Goal: Information Seeking & Learning: Learn about a topic

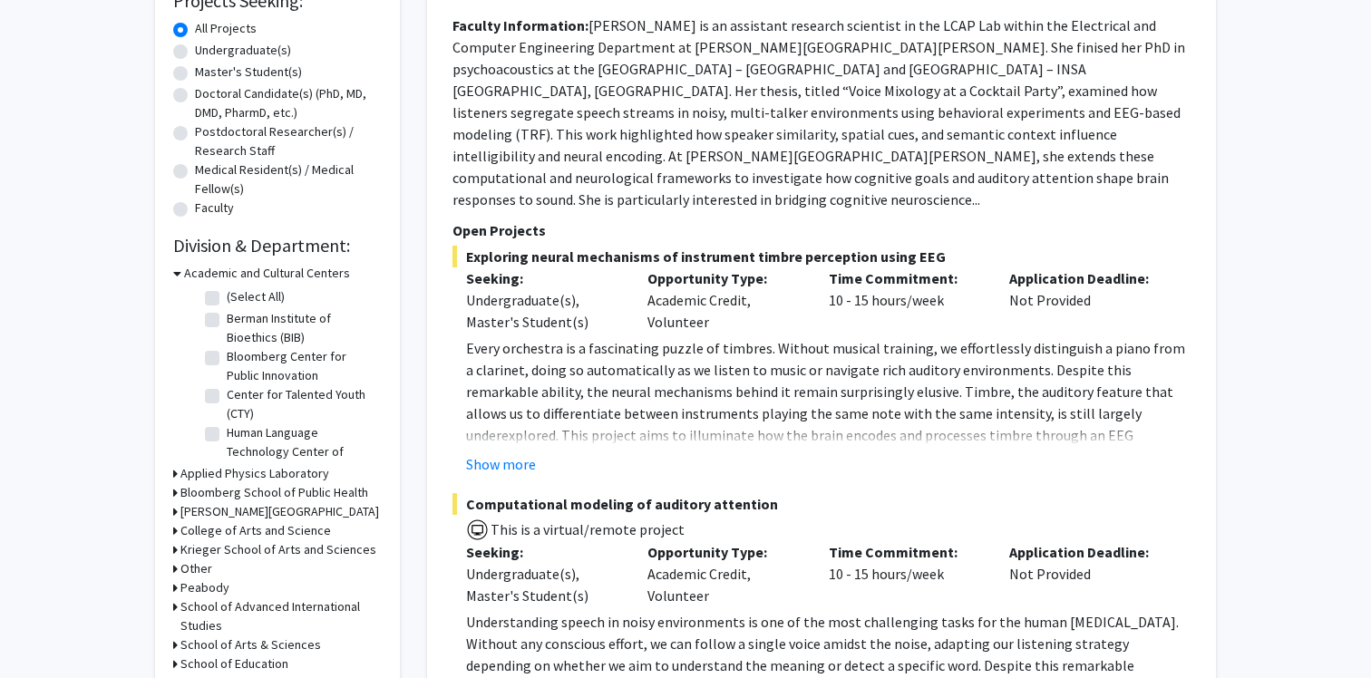
scroll to position [335, 0]
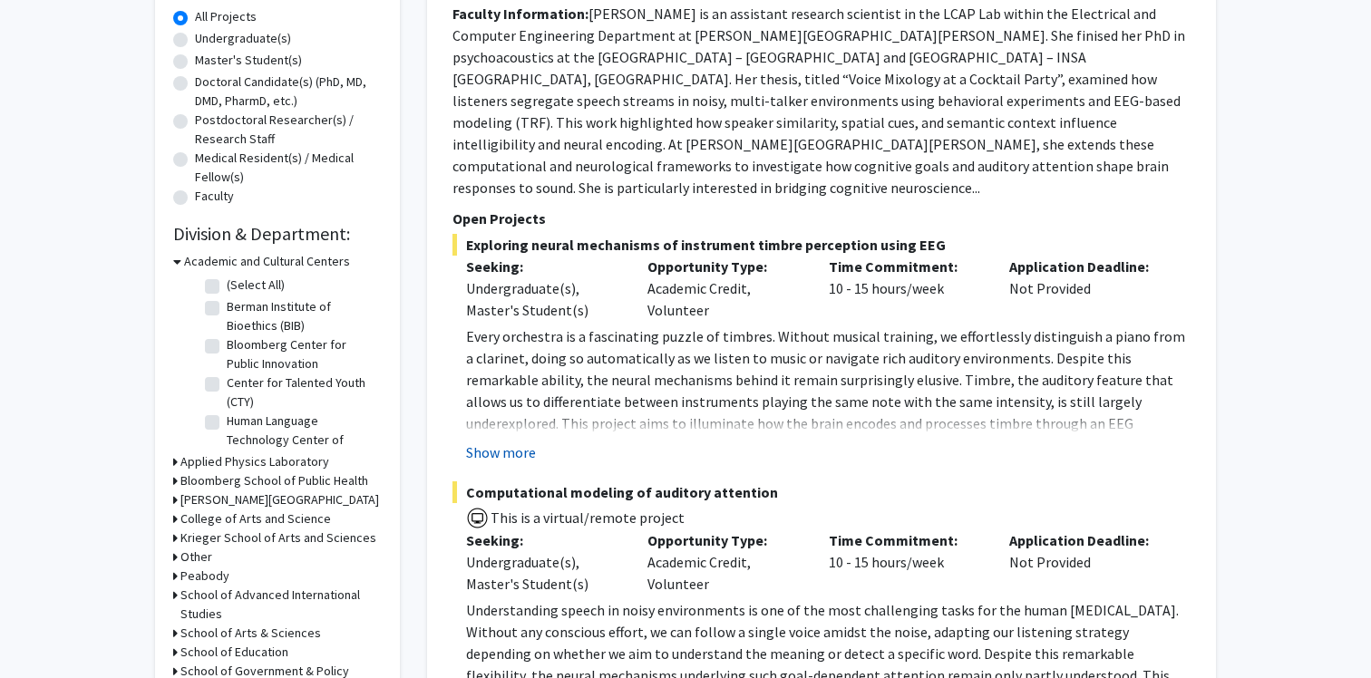
click at [513, 441] on button "Show more" at bounding box center [501, 452] width 70 height 22
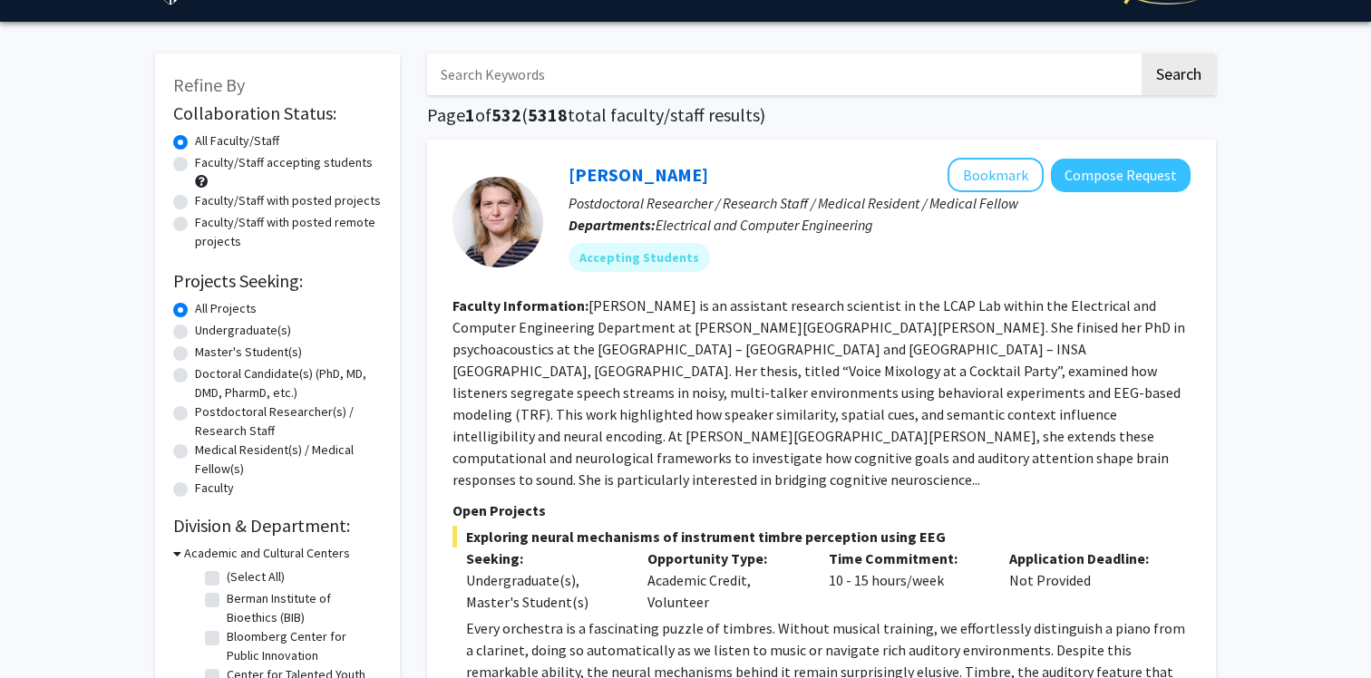
scroll to position [0, 0]
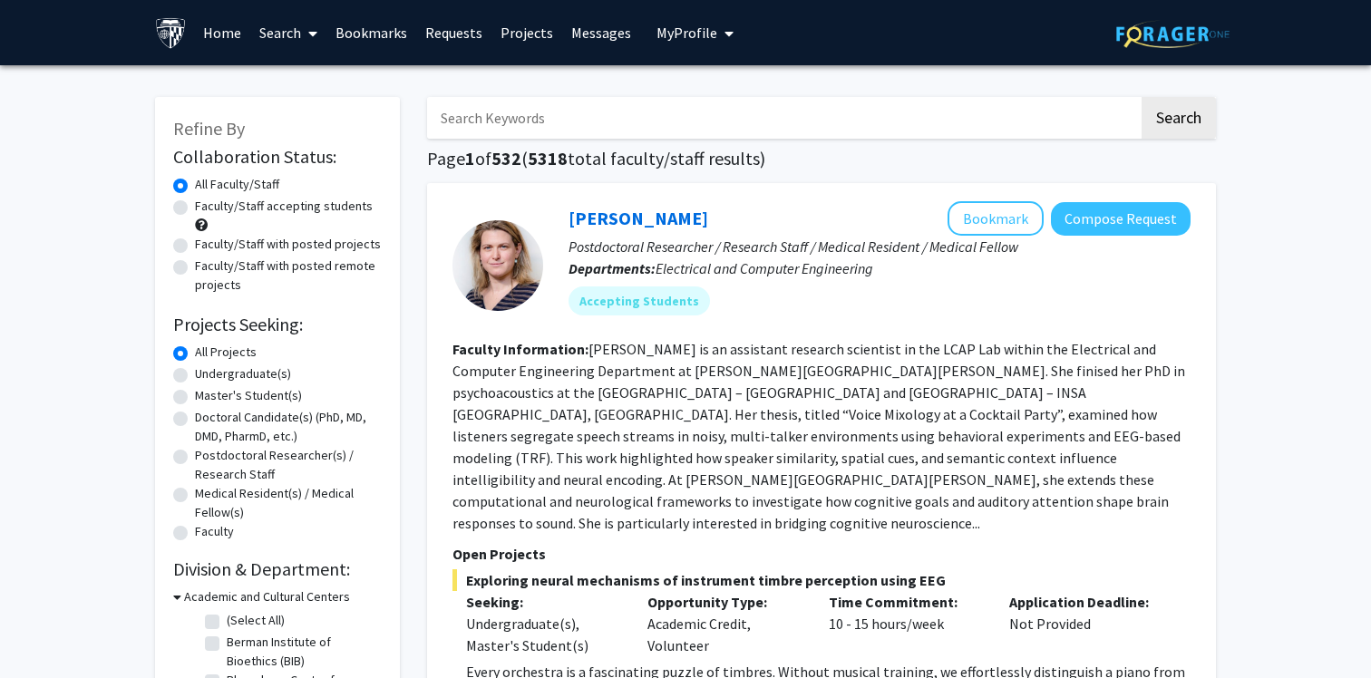
click at [195, 399] on label "Master's Student(s)" at bounding box center [248, 395] width 107 height 19
click at [195, 398] on input "Master's Student(s)" at bounding box center [201, 392] width 12 height 12
radio input "true"
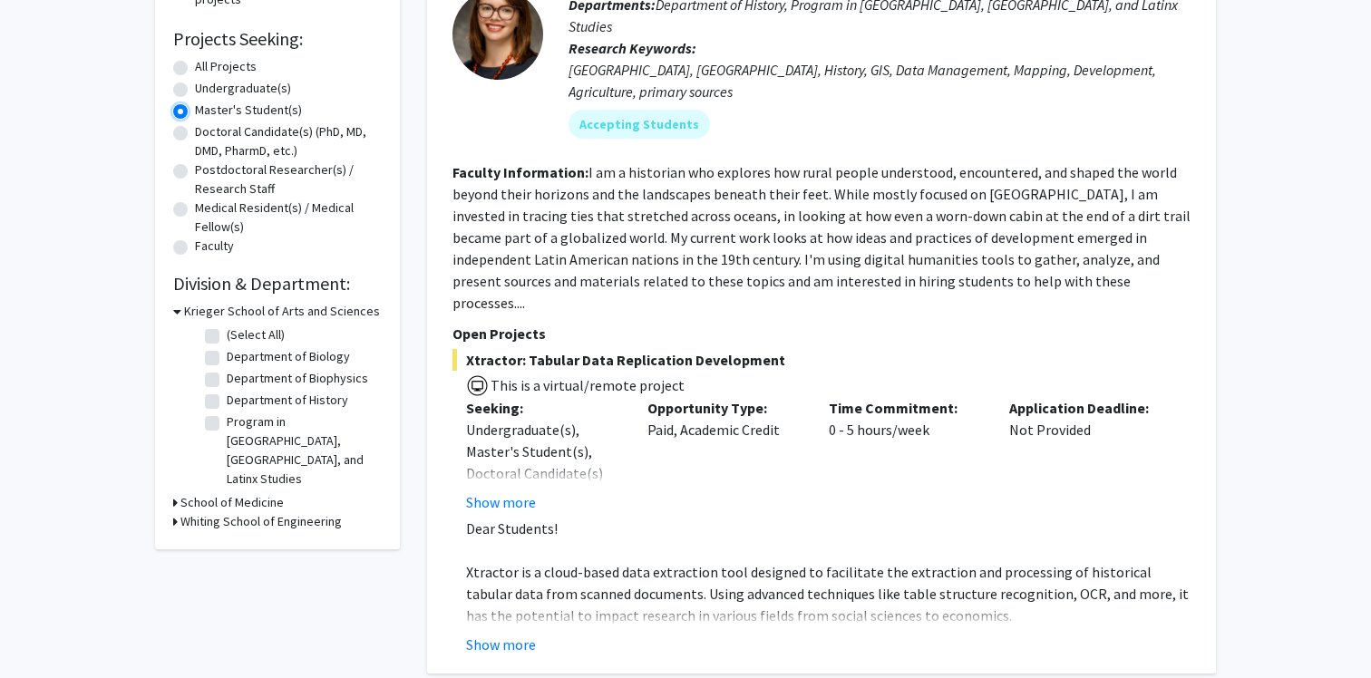
scroll to position [287, 0]
click at [517, 489] on button "Show more" at bounding box center [501, 500] width 70 height 22
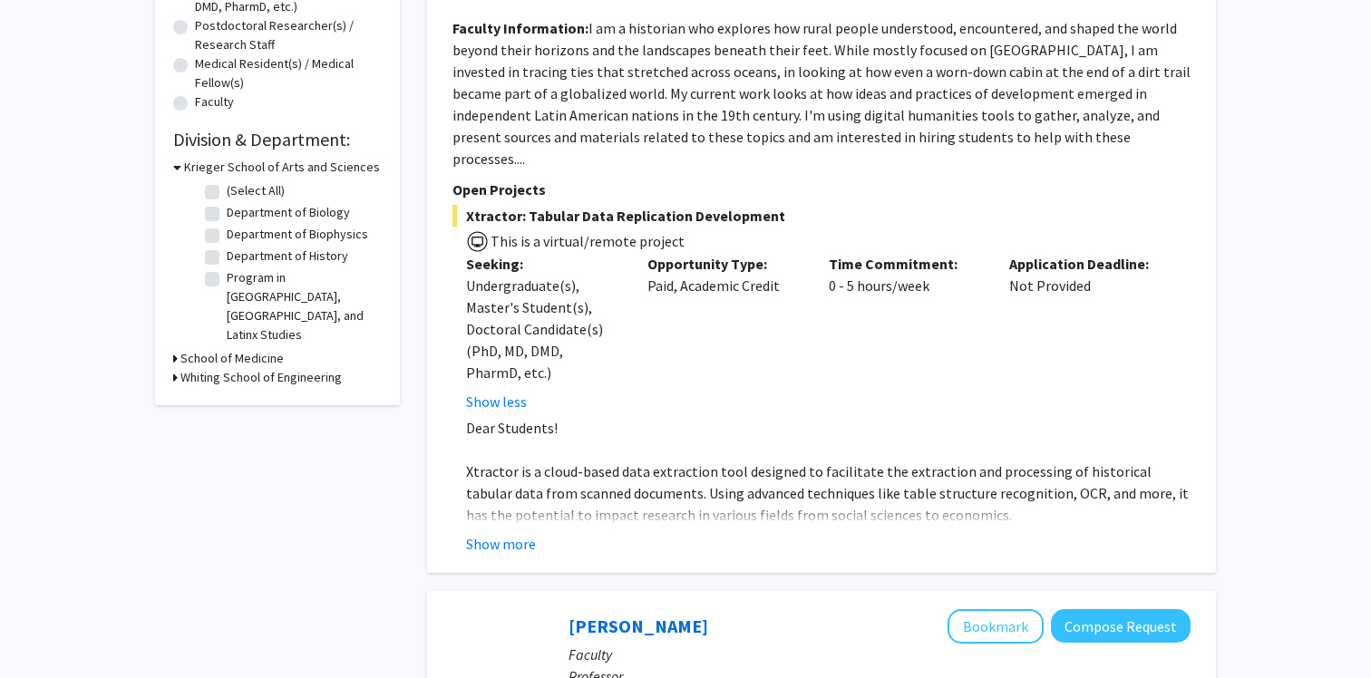
scroll to position [439, 0]
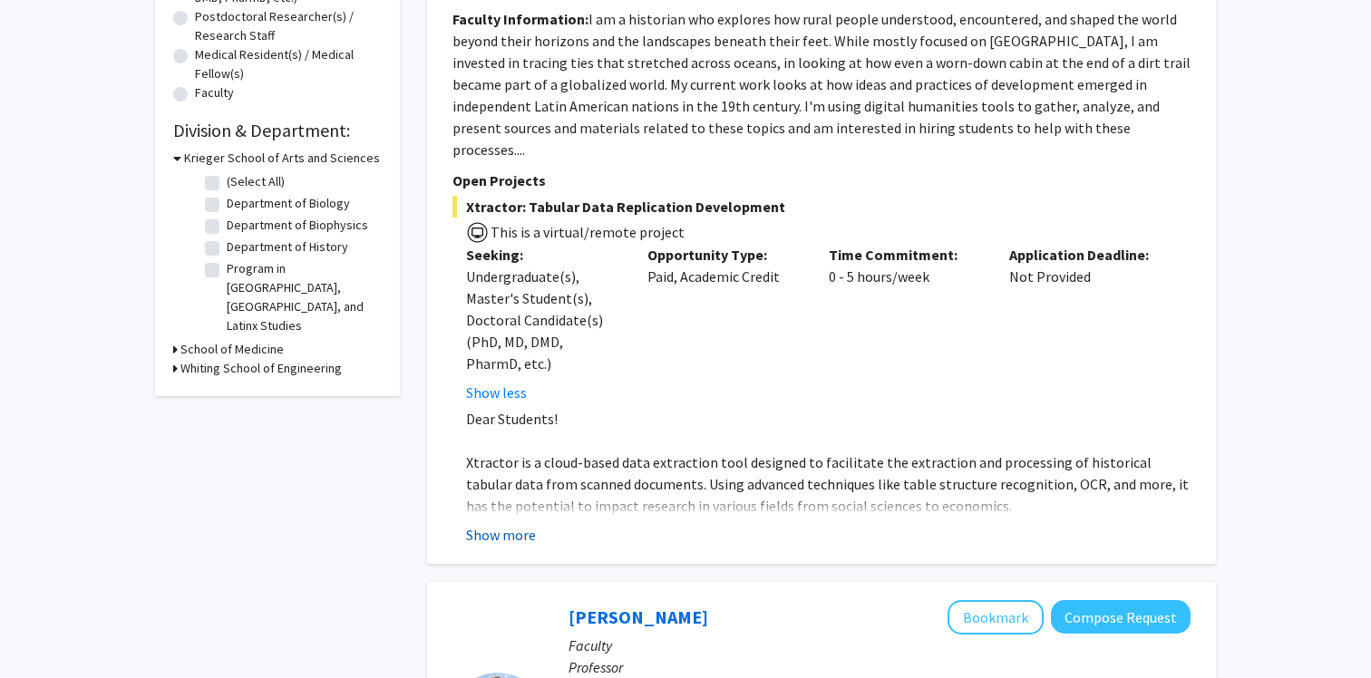
click at [508, 524] on button "Show more" at bounding box center [501, 535] width 70 height 22
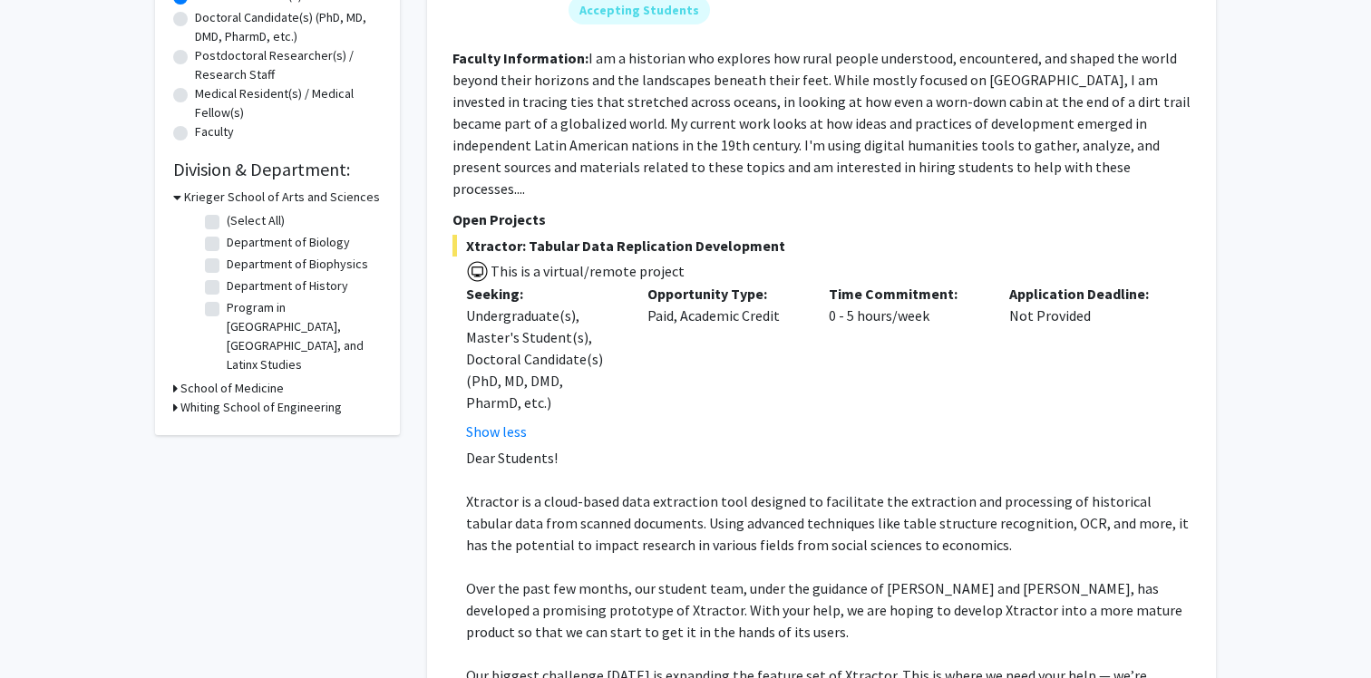
scroll to position [398, 0]
click at [174, 381] on icon at bounding box center [175, 390] width 5 height 19
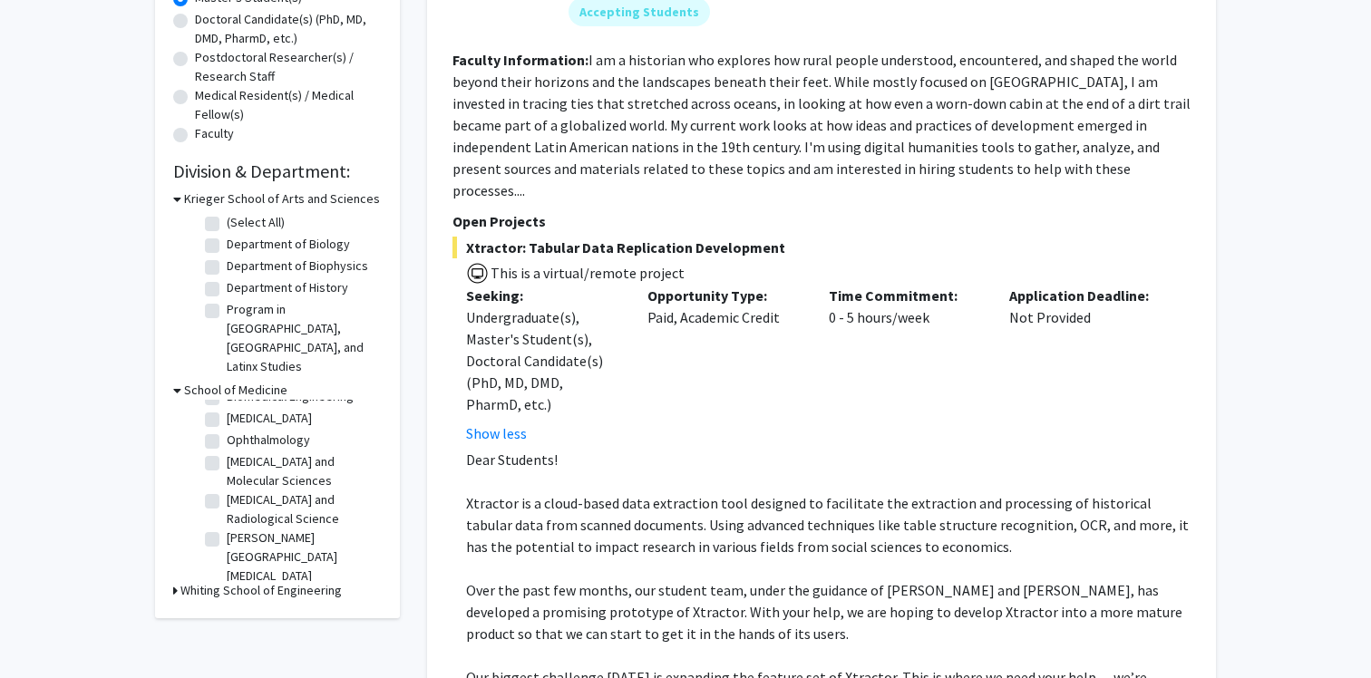
scroll to position [48, 0]
click at [173, 581] on icon at bounding box center [175, 590] width 5 height 19
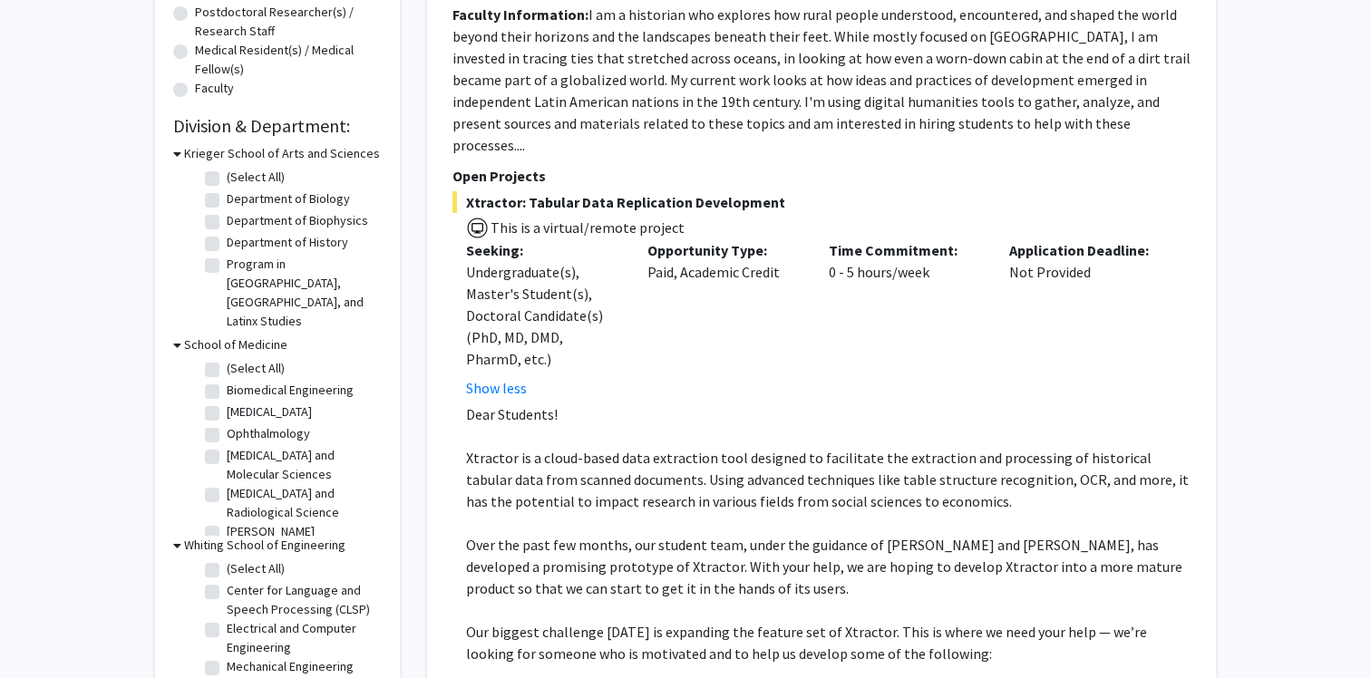
scroll to position [422, 0]
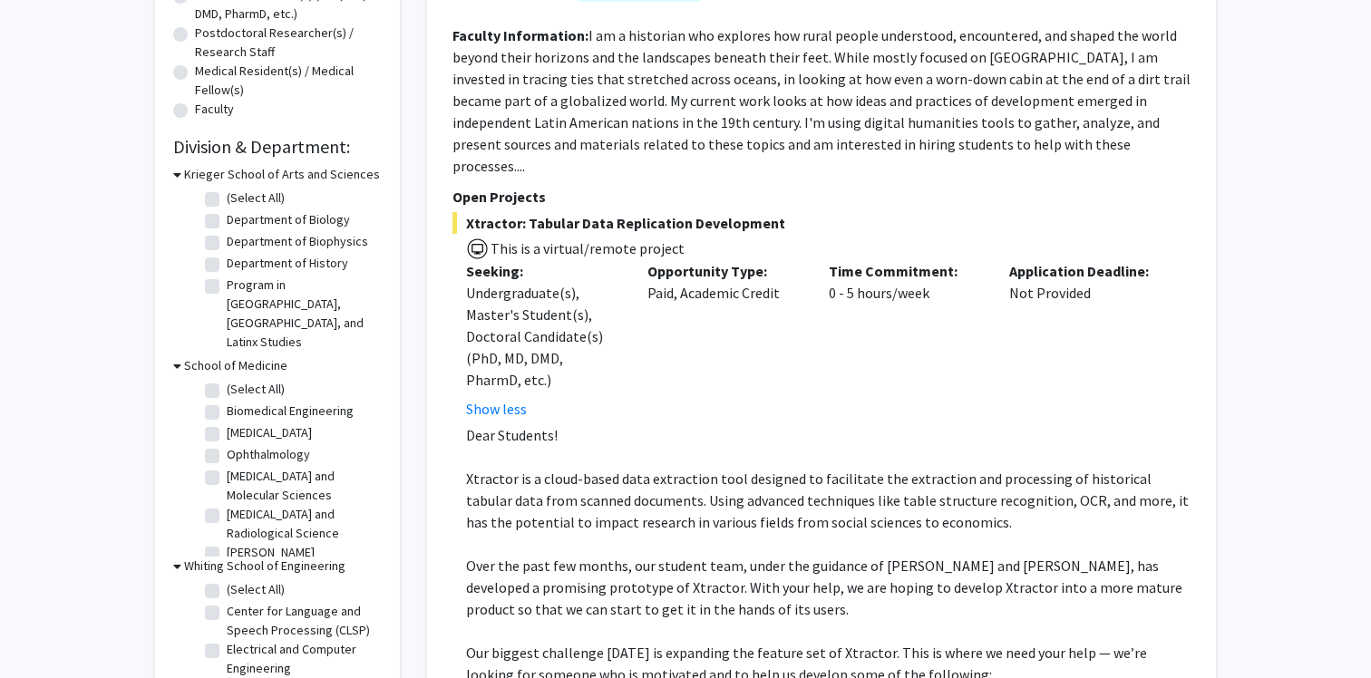
click at [198, 315] on div "[PERSON_NAME] School of Arts and Sciences (Select All) (Select All) Department …" at bounding box center [277, 260] width 208 height 191
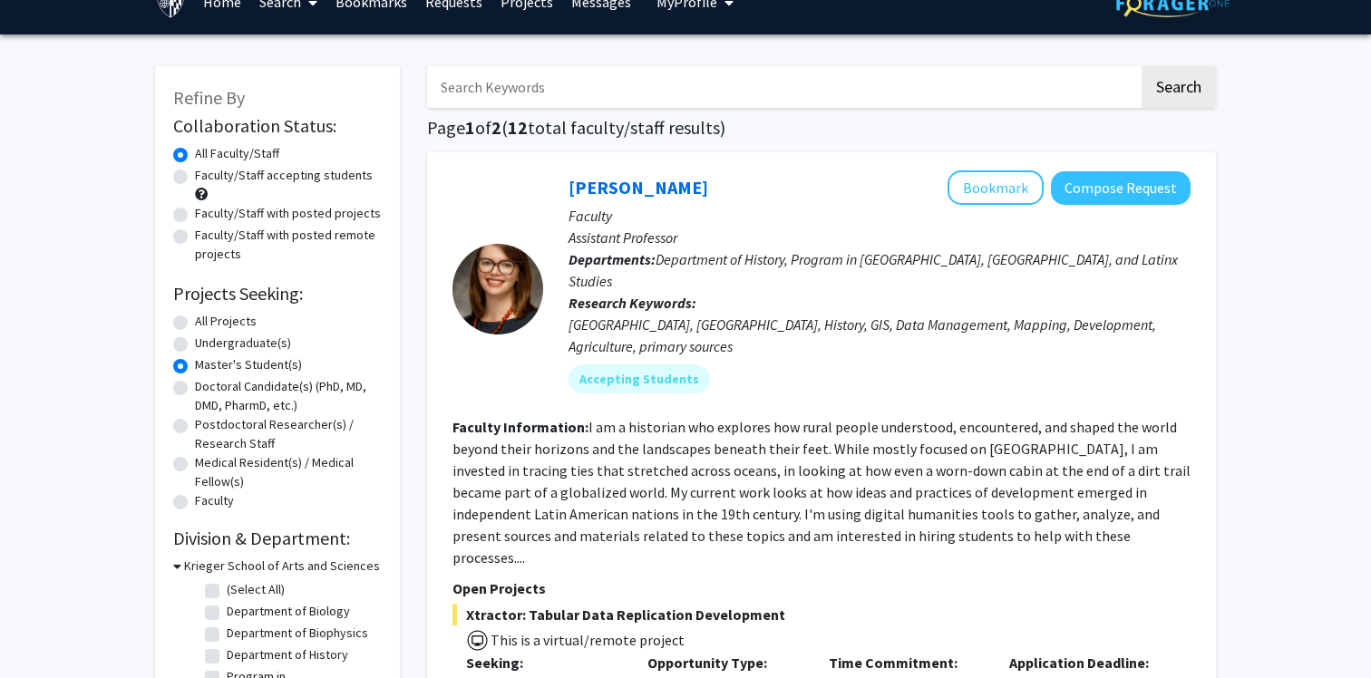
scroll to position [0, 0]
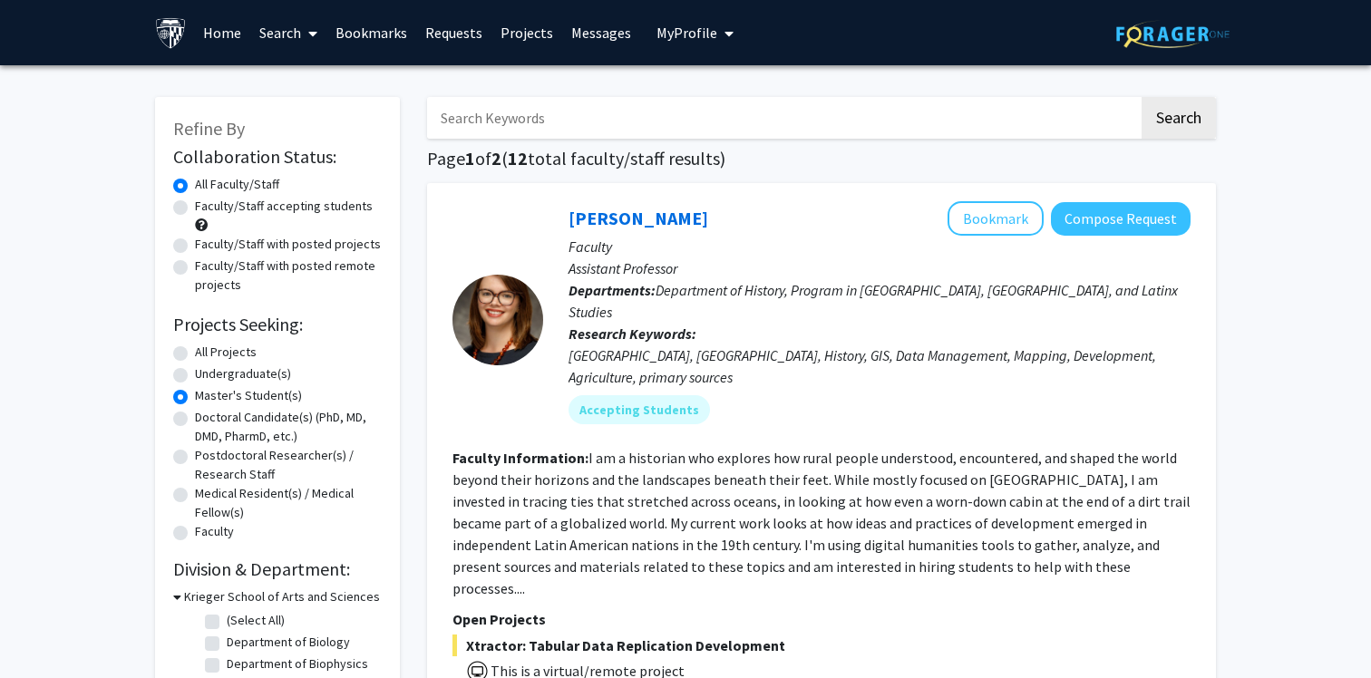
click at [678, 45] on button "My Profile" at bounding box center [695, 32] width 88 height 65
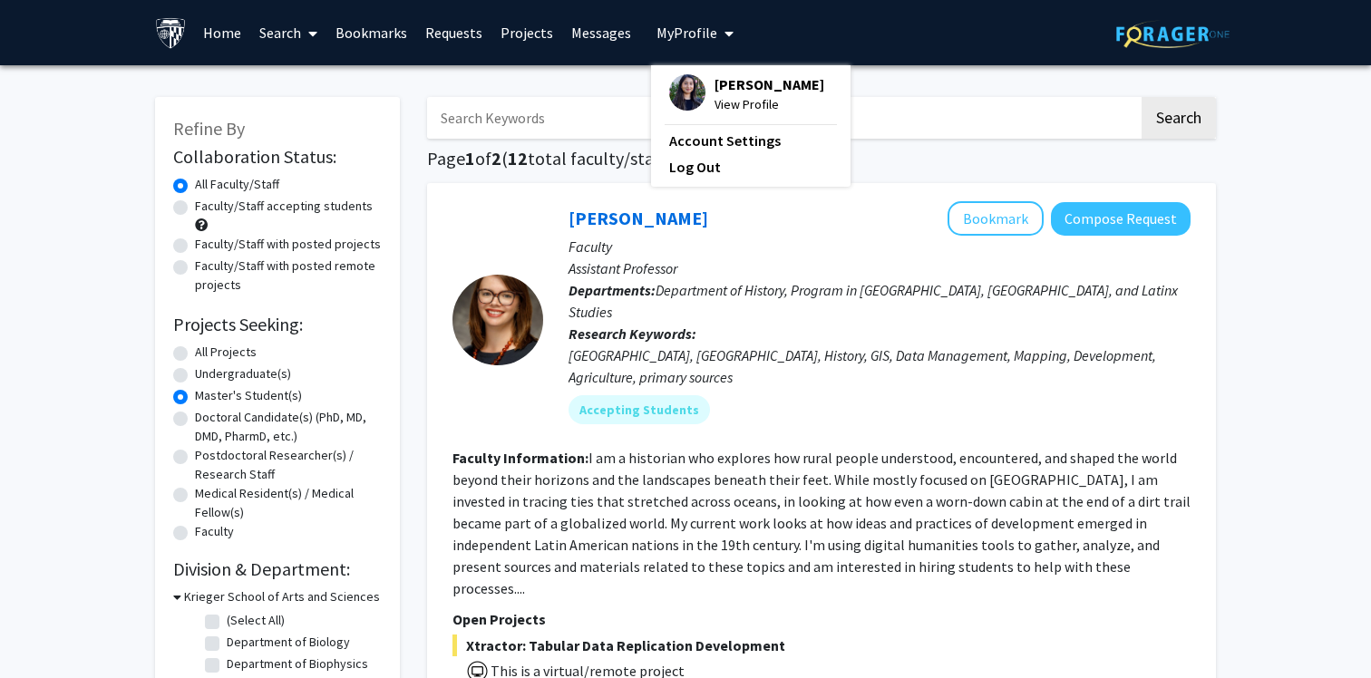
click at [586, 38] on link "Messages" at bounding box center [601, 32] width 78 height 63
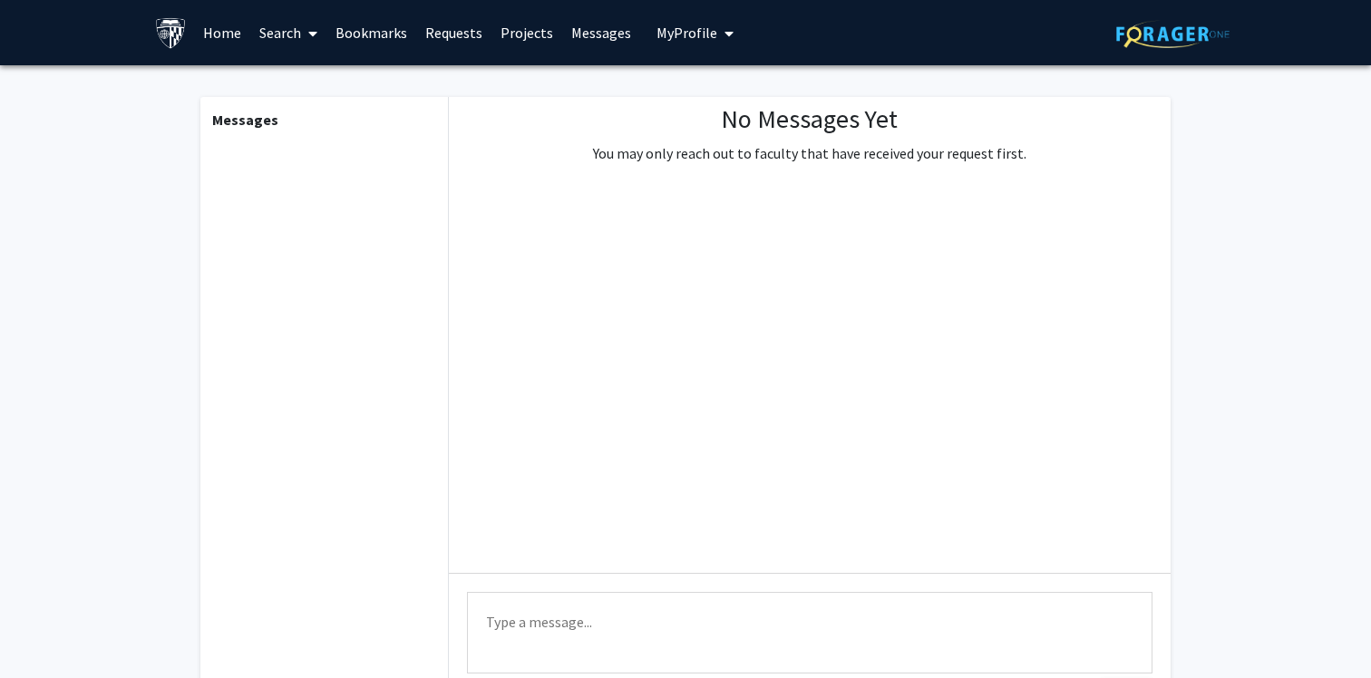
click at [448, 34] on link "Requests" at bounding box center [453, 32] width 75 height 63
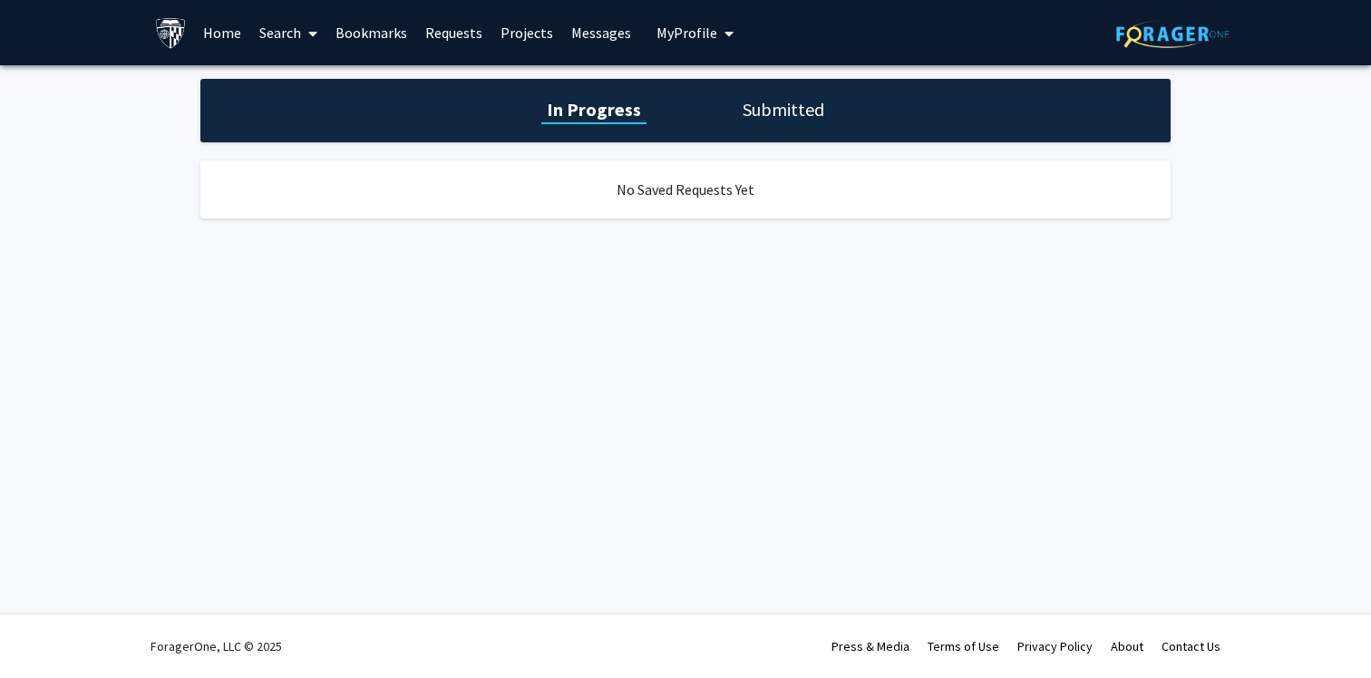
click at [392, 34] on link "Bookmarks" at bounding box center [371, 32] width 90 height 63
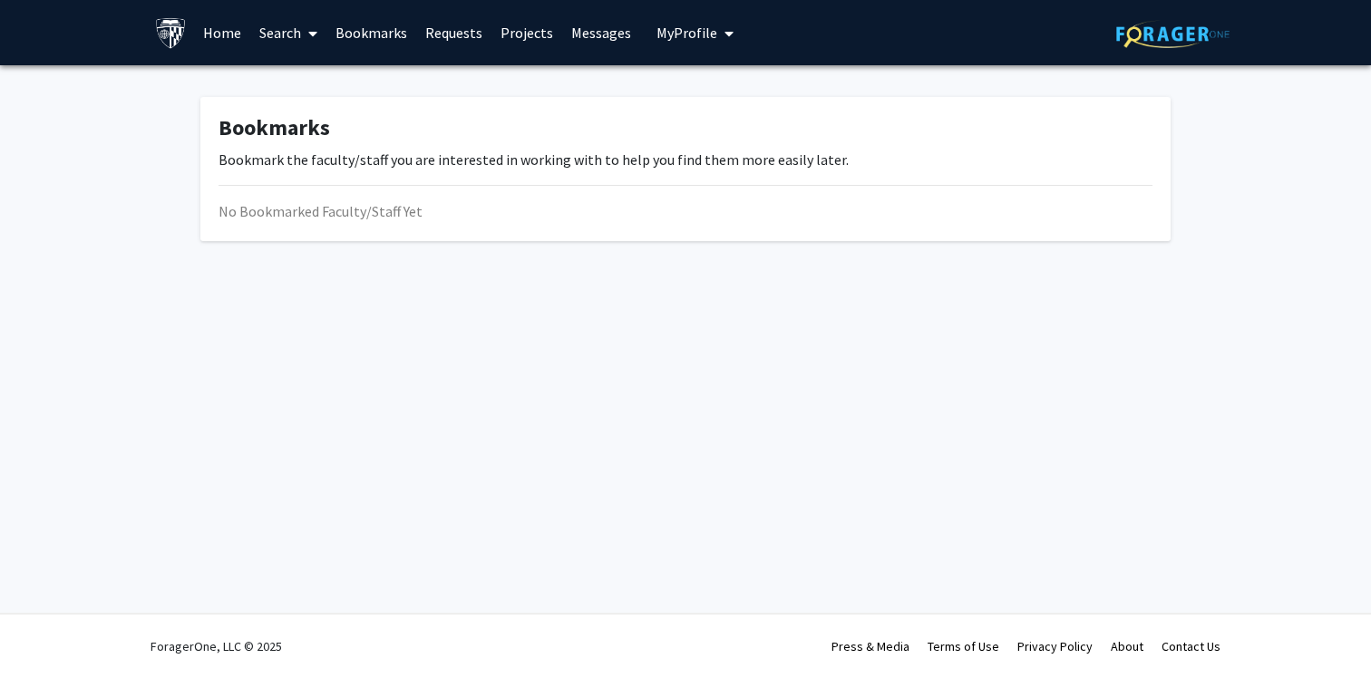
click at [196, 30] on link "Home" at bounding box center [222, 32] width 56 height 63
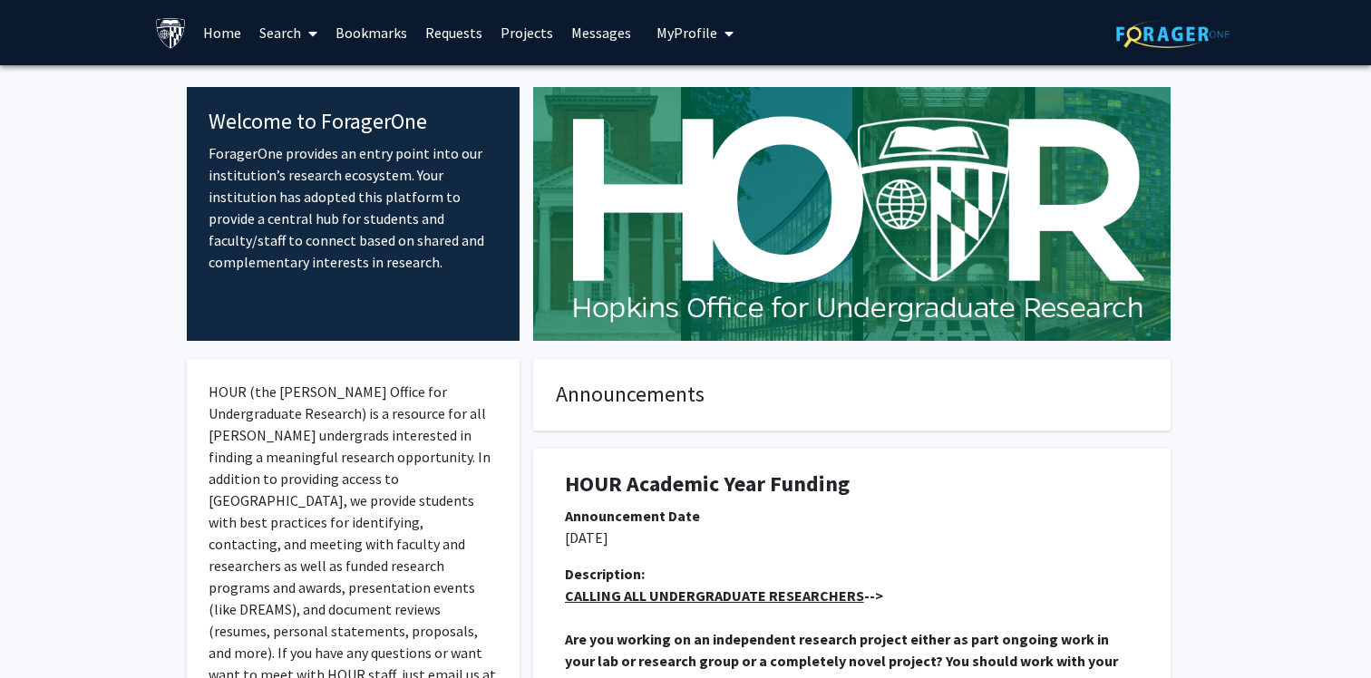
click at [211, 30] on link "Home" at bounding box center [222, 32] width 56 height 63
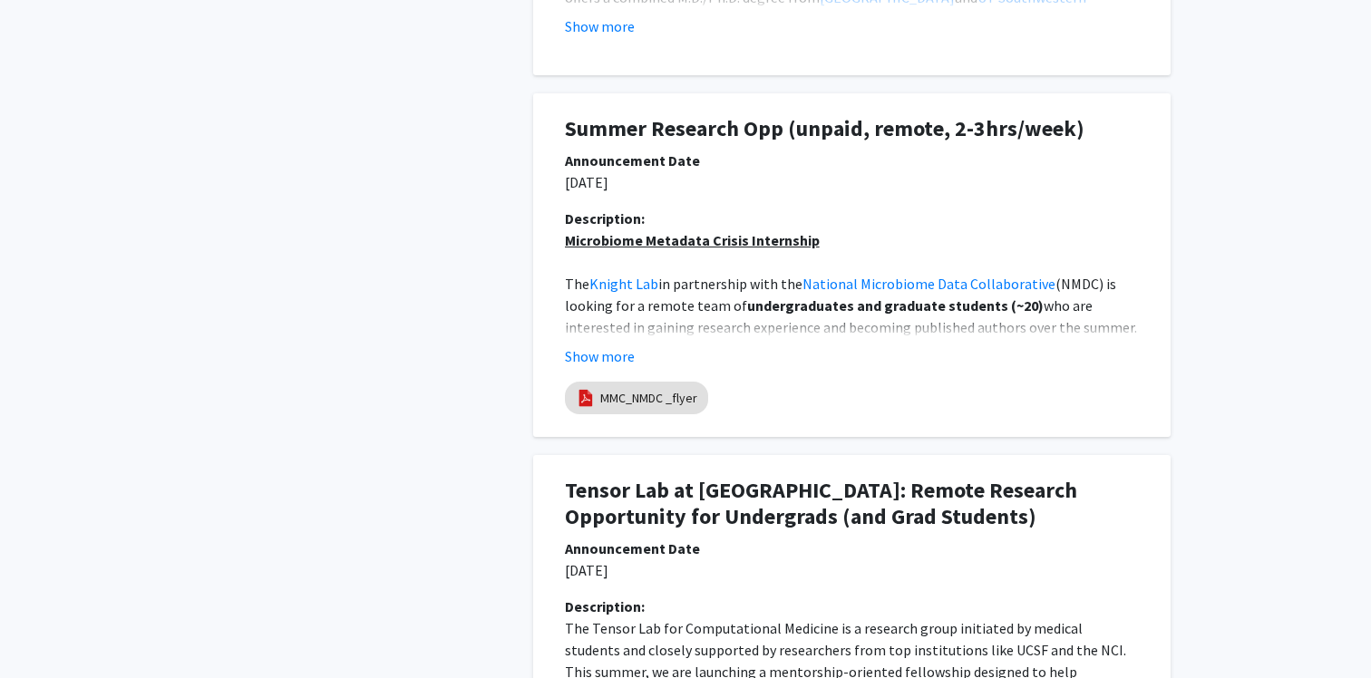
scroll to position [1352, 0]
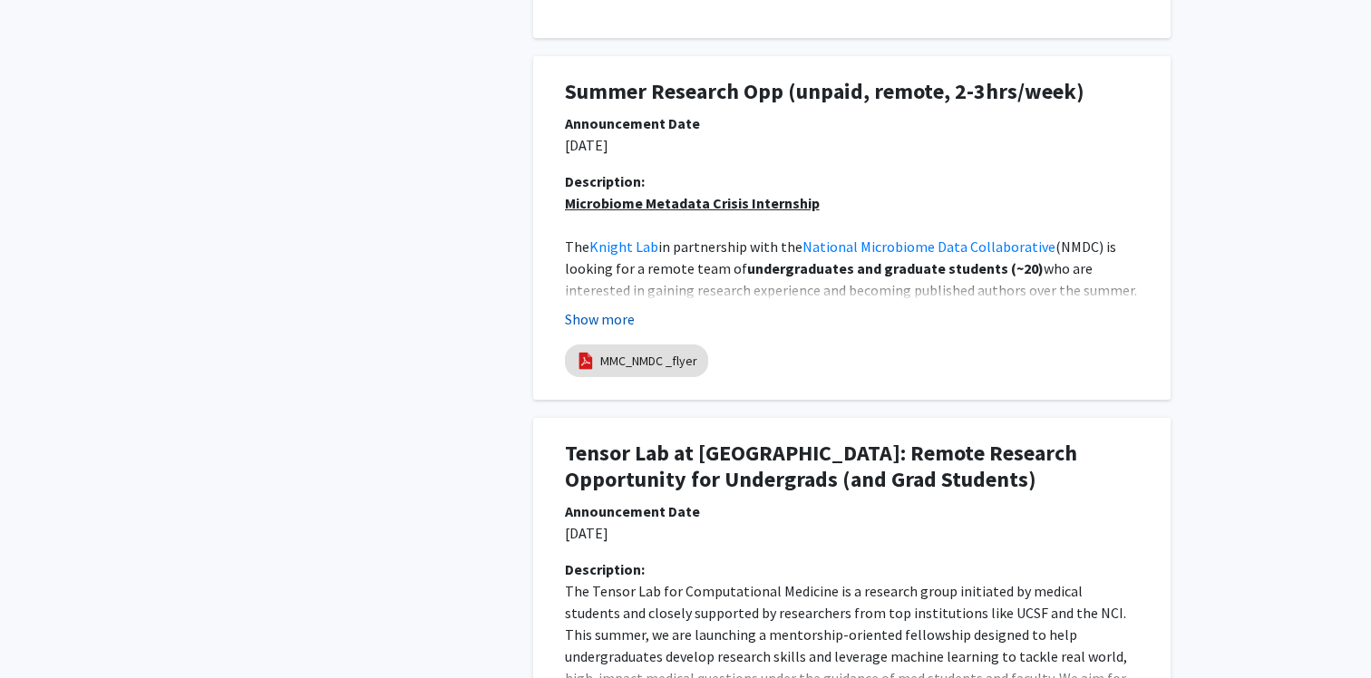
click at [606, 317] on button "Show more" at bounding box center [600, 319] width 70 height 22
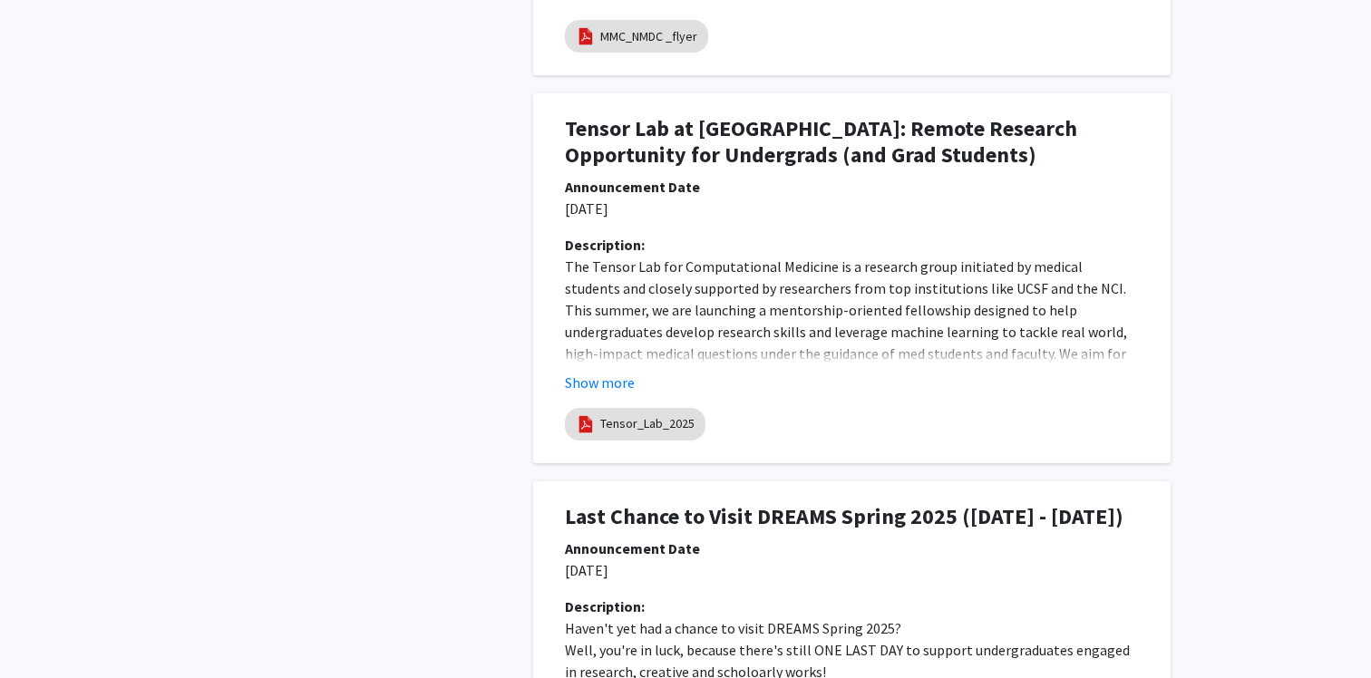
scroll to position [2483, 0]
